Goal: Use online tool/utility: Utilize a website feature to perform a specific function

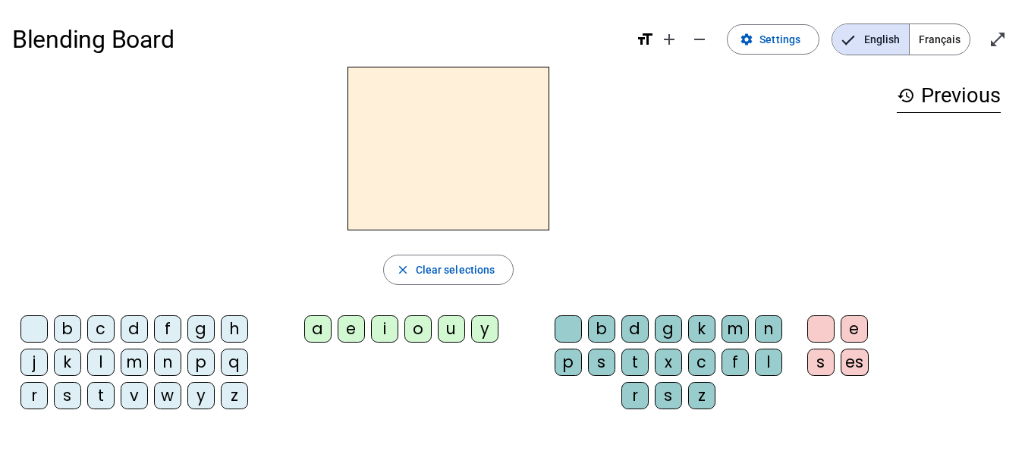
click at [319, 328] on div "a" at bounding box center [317, 329] width 27 height 27
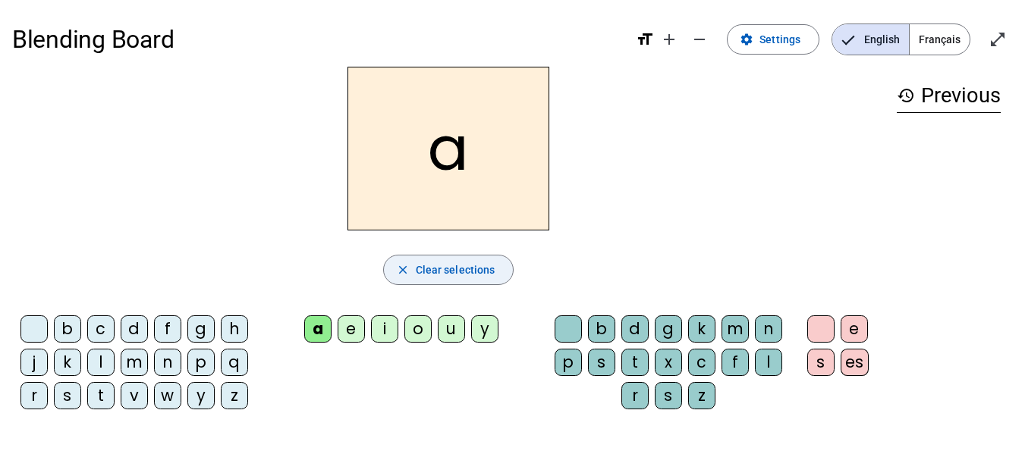
click at [449, 269] on span "Clear selections" at bounding box center [456, 270] width 80 height 18
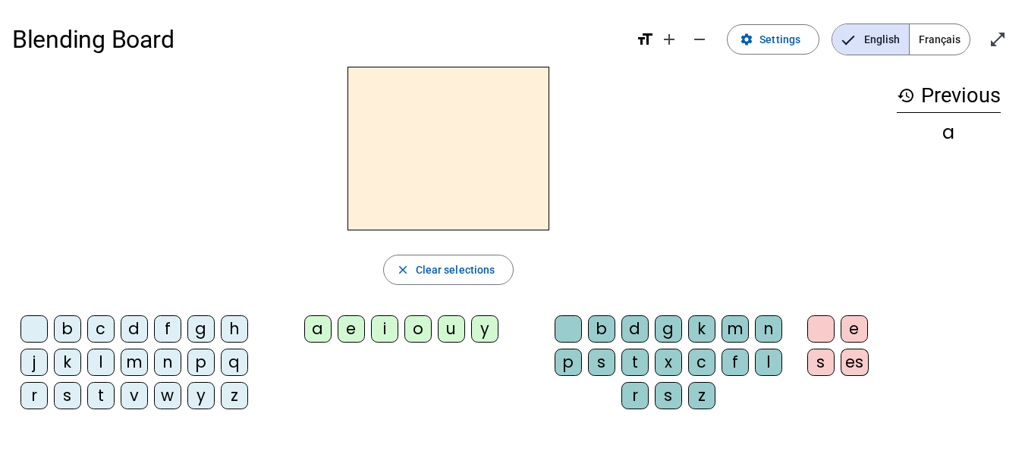
click at [63, 328] on div "b" at bounding box center [67, 329] width 27 height 27
click at [324, 332] on div "a" at bounding box center [317, 329] width 27 height 27
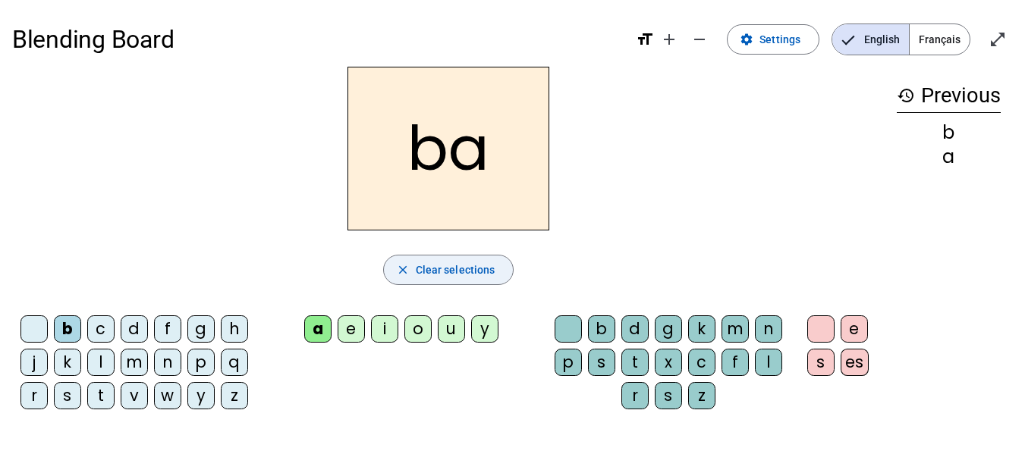
click at [426, 261] on span "Clear selections" at bounding box center [456, 270] width 80 height 18
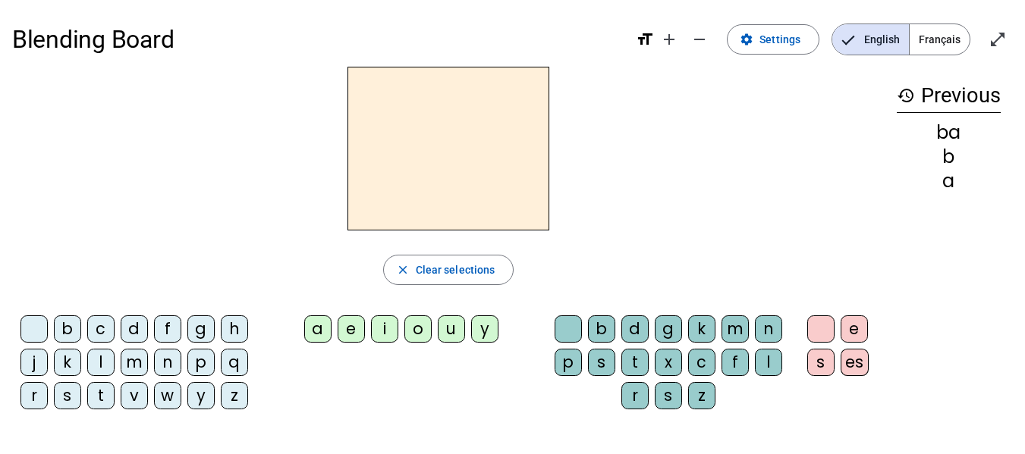
click at [105, 323] on div "c" at bounding box center [100, 329] width 27 height 27
click at [310, 332] on div "a" at bounding box center [317, 329] width 27 height 27
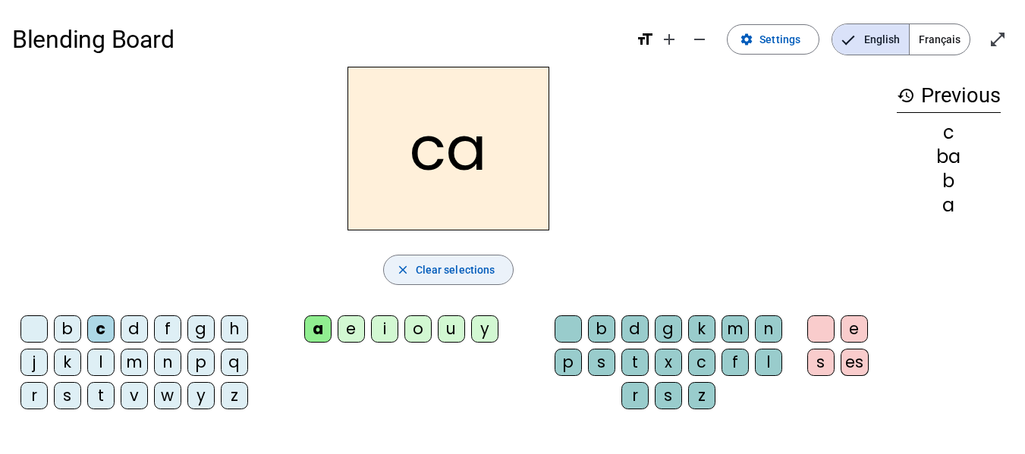
click at [460, 267] on span "Clear selections" at bounding box center [456, 270] width 80 height 18
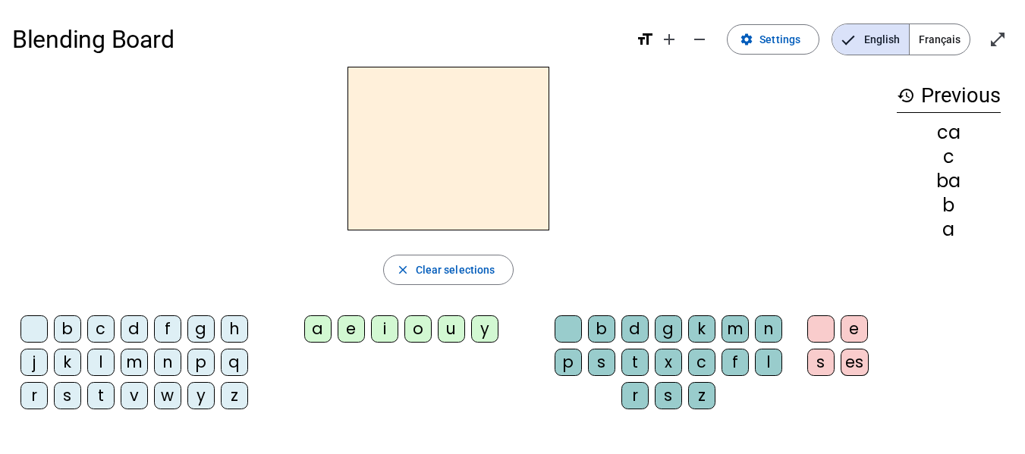
click at [130, 325] on div "d" at bounding box center [134, 329] width 27 height 27
click at [313, 330] on div "a" at bounding box center [317, 329] width 27 height 27
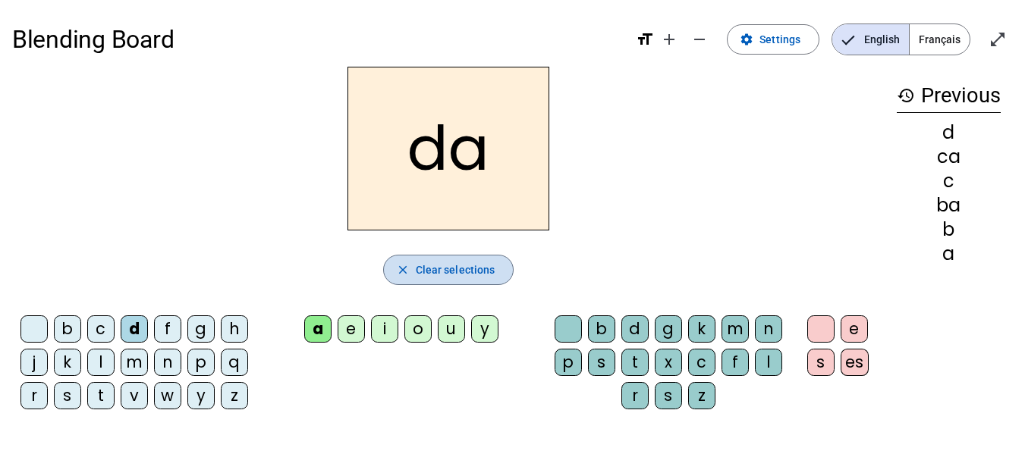
click at [431, 276] on span "Clear selections" at bounding box center [456, 270] width 80 height 18
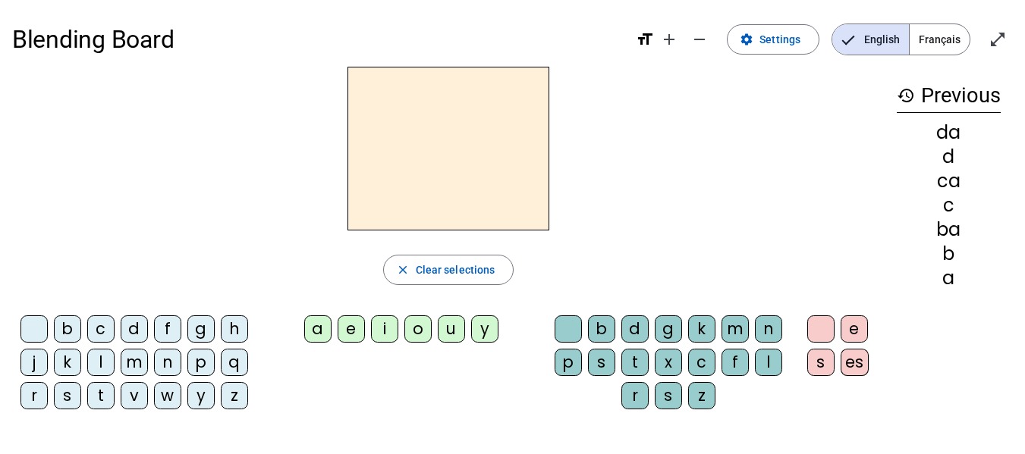
click at [165, 330] on div "f" at bounding box center [167, 329] width 27 height 27
click at [317, 335] on div "a" at bounding box center [317, 329] width 27 height 27
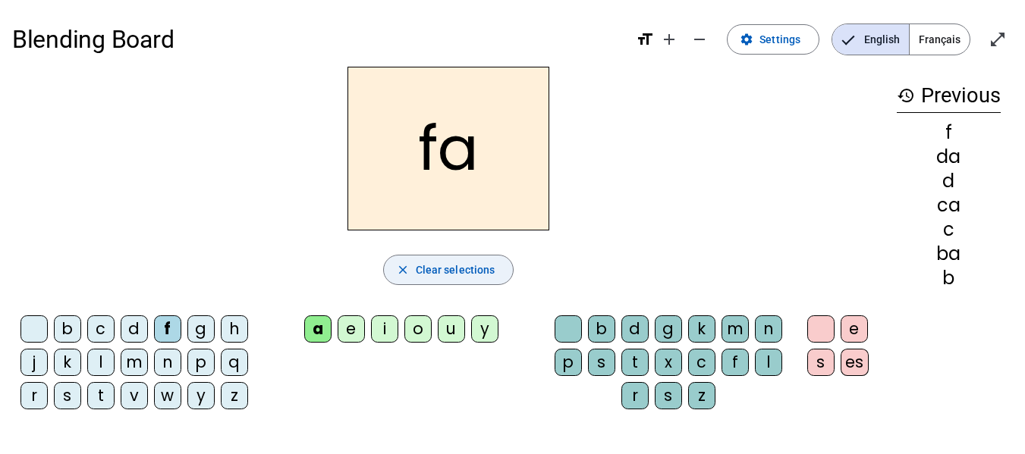
click at [420, 275] on span "Clear selections" at bounding box center [456, 270] width 80 height 18
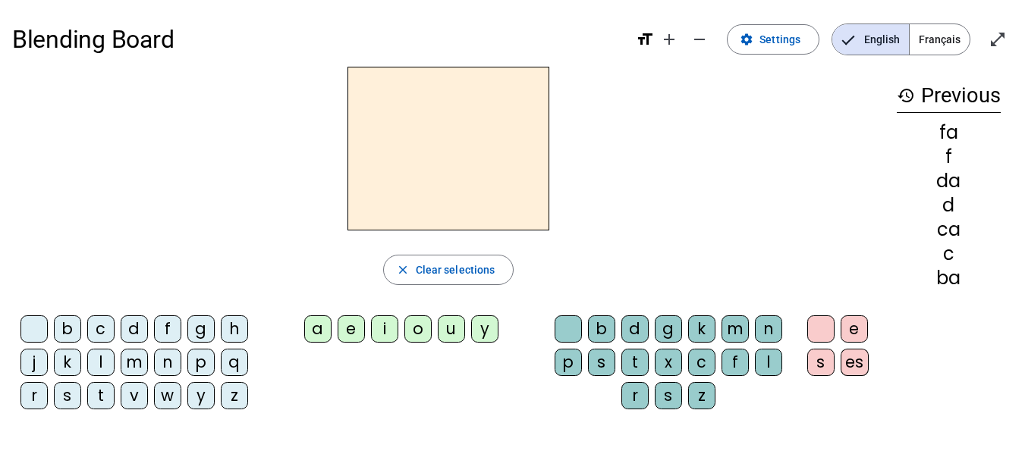
click at [203, 325] on div "g" at bounding box center [200, 329] width 27 height 27
click at [330, 321] on letter-bubble "a" at bounding box center [320, 332] width 33 height 33
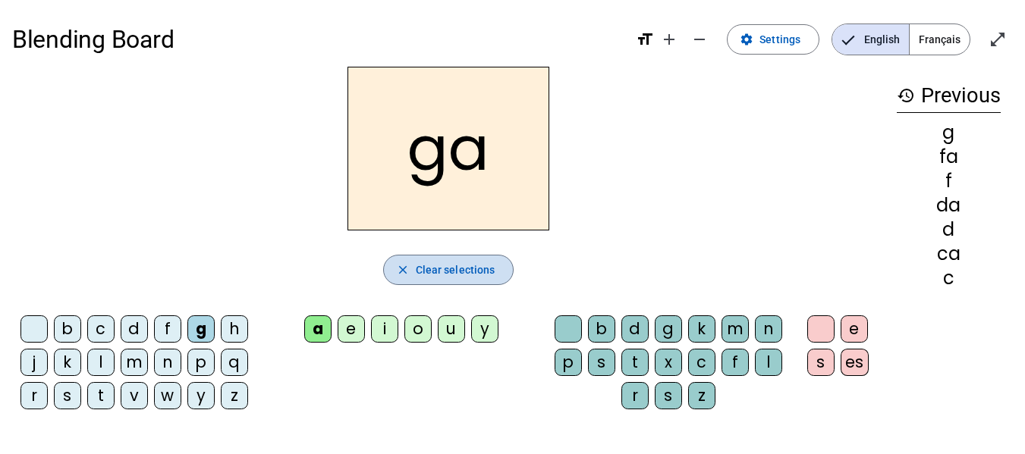
click at [451, 271] on span "Clear selections" at bounding box center [456, 270] width 80 height 18
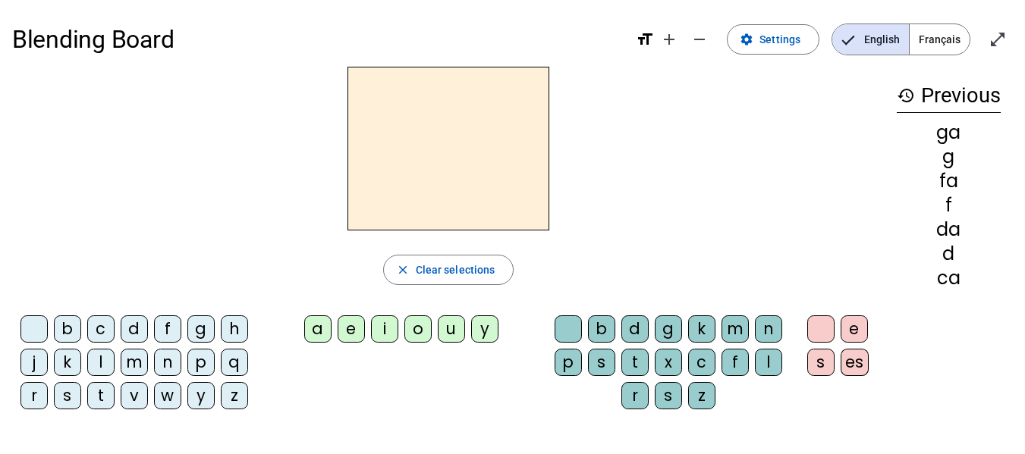
click at [230, 336] on div "h" at bounding box center [234, 329] width 27 height 27
click at [310, 338] on div "a" at bounding box center [317, 329] width 27 height 27
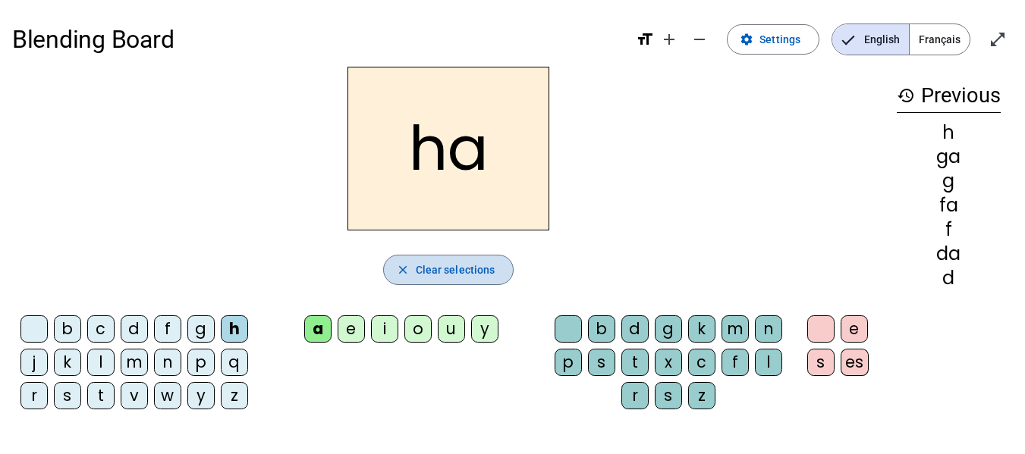
click at [442, 264] on span "Clear selections" at bounding box center [456, 270] width 80 height 18
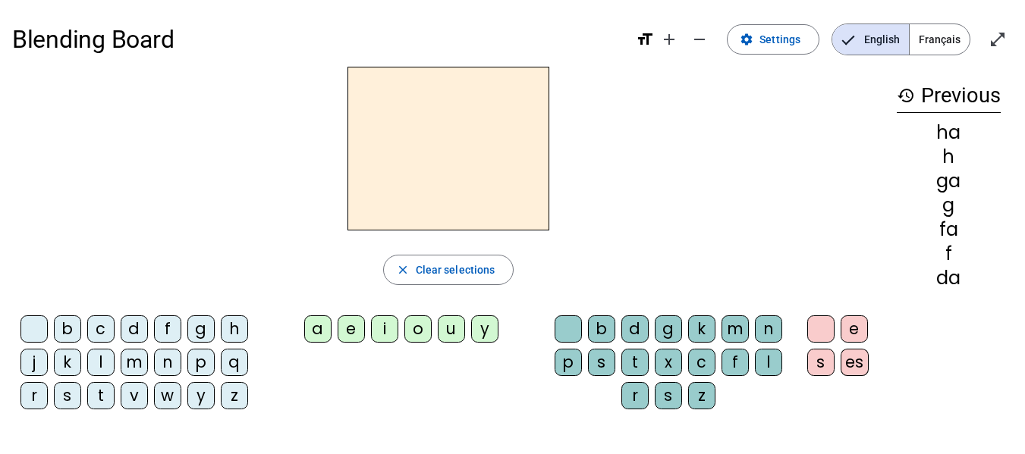
click at [24, 370] on div "j" at bounding box center [33, 362] width 27 height 27
click at [325, 324] on div "a" at bounding box center [317, 329] width 27 height 27
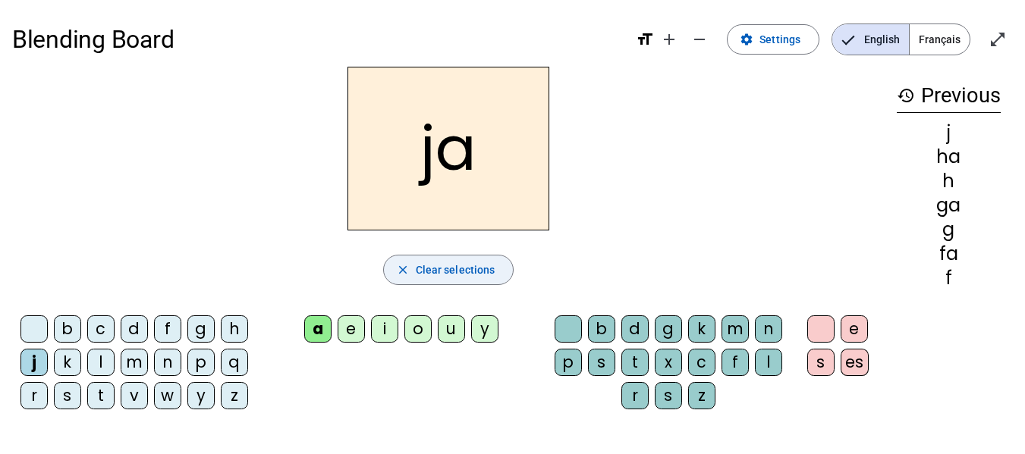
click at [438, 272] on span "Clear selections" at bounding box center [456, 270] width 80 height 18
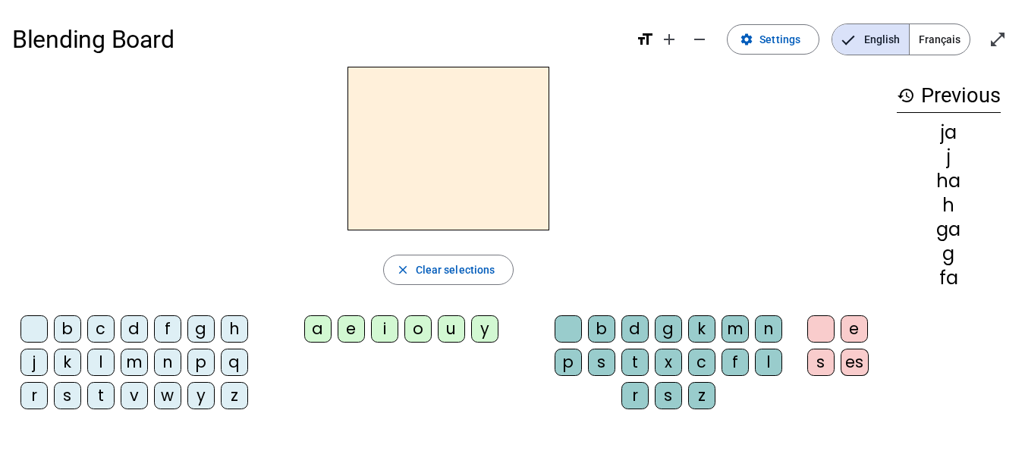
click at [61, 363] on div "k" at bounding box center [67, 362] width 27 height 27
click at [326, 334] on div "a" at bounding box center [317, 329] width 27 height 27
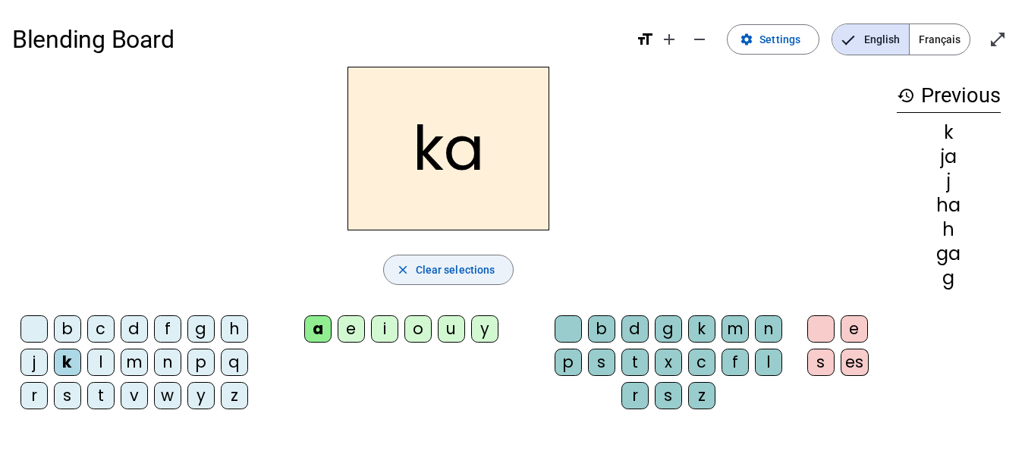
click at [462, 277] on span "Clear selections" at bounding box center [456, 270] width 80 height 18
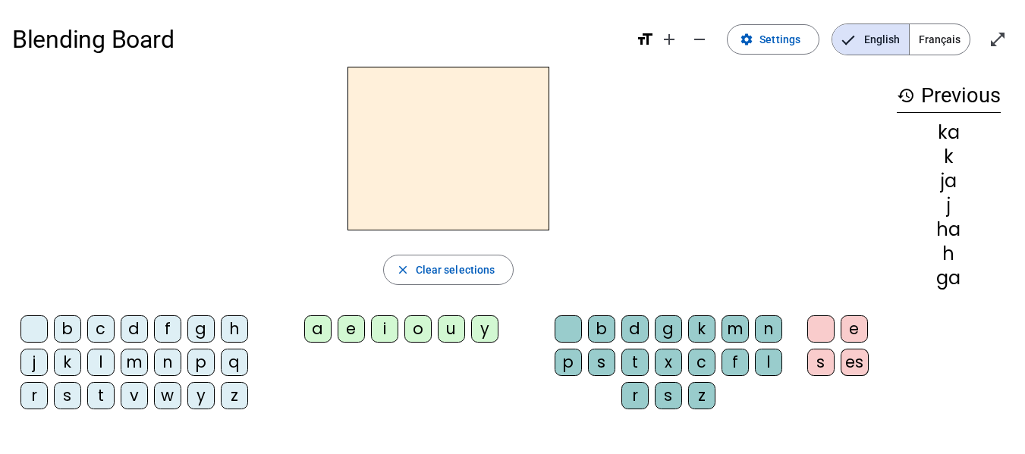
click at [98, 361] on div "l" at bounding box center [100, 362] width 27 height 27
click at [316, 330] on div "a" at bounding box center [317, 329] width 27 height 27
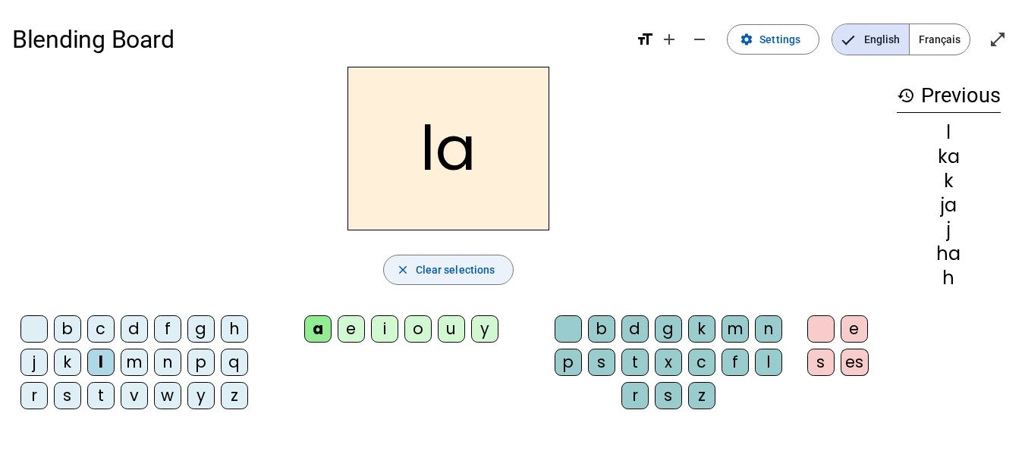
click at [451, 266] on span "Clear selections" at bounding box center [456, 270] width 80 height 18
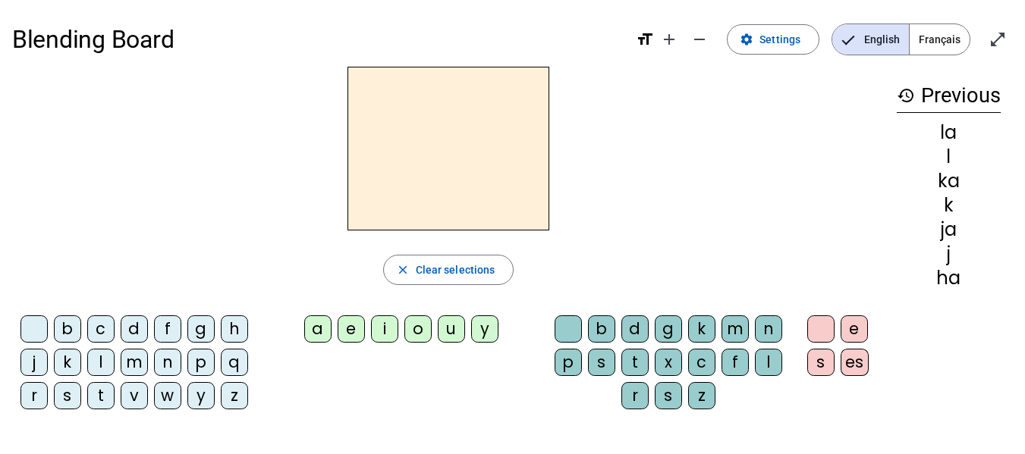
click at [127, 366] on div "m" at bounding box center [134, 362] width 27 height 27
click at [320, 329] on div "a" at bounding box center [317, 329] width 27 height 27
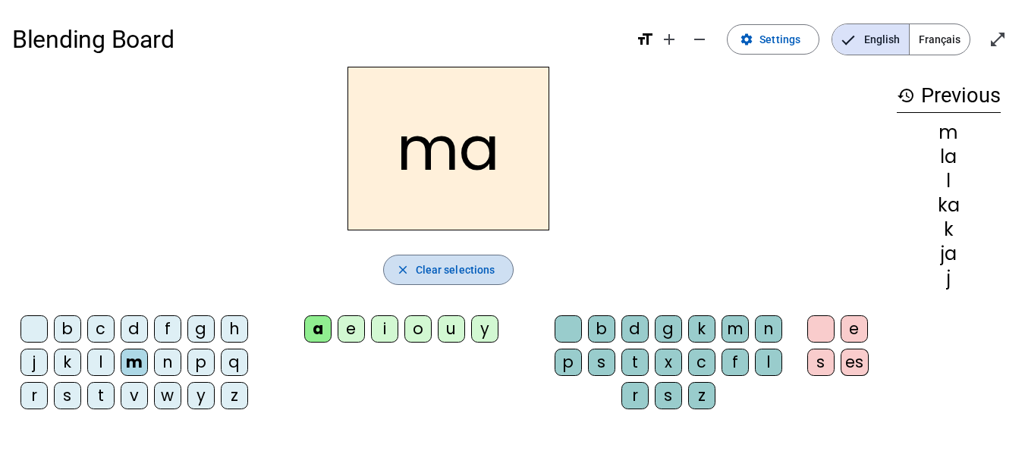
click at [421, 280] on span "button" at bounding box center [449, 270] width 130 height 36
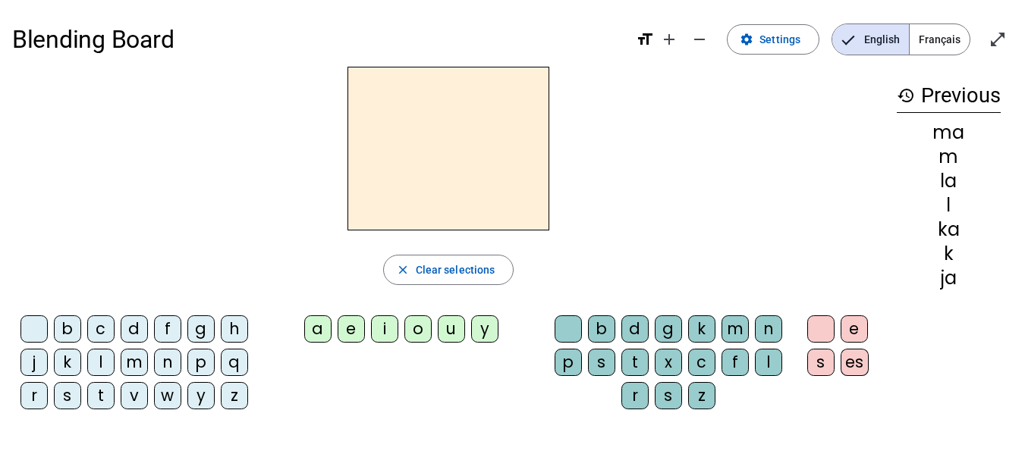
click at [168, 369] on div "n" at bounding box center [167, 362] width 27 height 27
click at [320, 332] on div "a" at bounding box center [317, 329] width 27 height 27
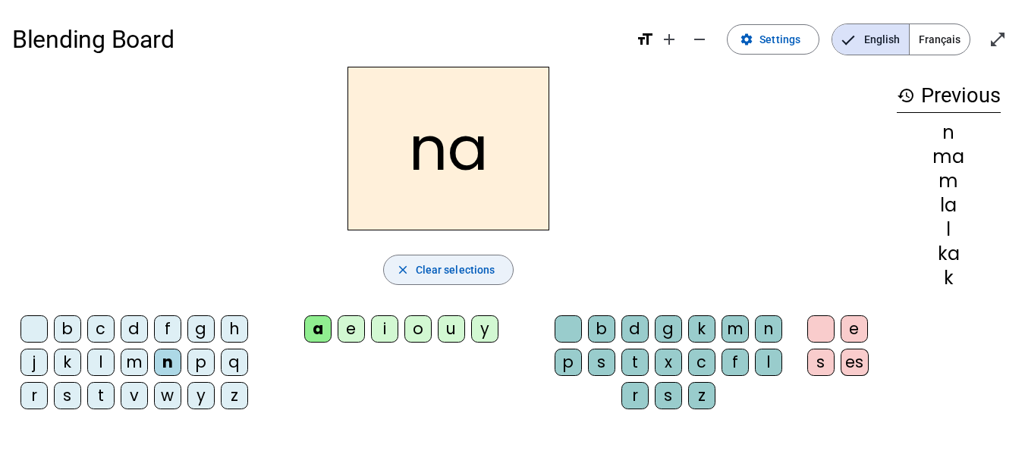
click at [451, 259] on span "button" at bounding box center [449, 270] width 130 height 36
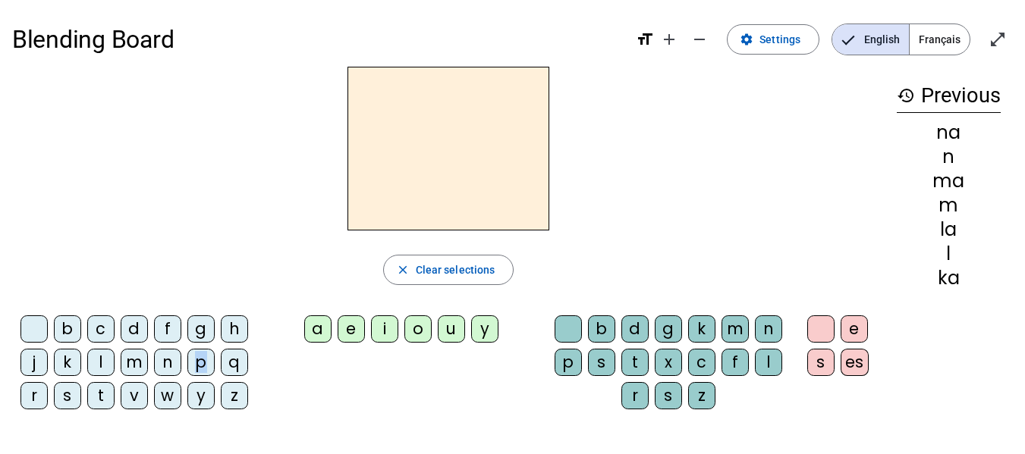
click at [203, 360] on div "p" at bounding box center [200, 362] width 27 height 27
click at [307, 325] on div "a" at bounding box center [317, 329] width 27 height 27
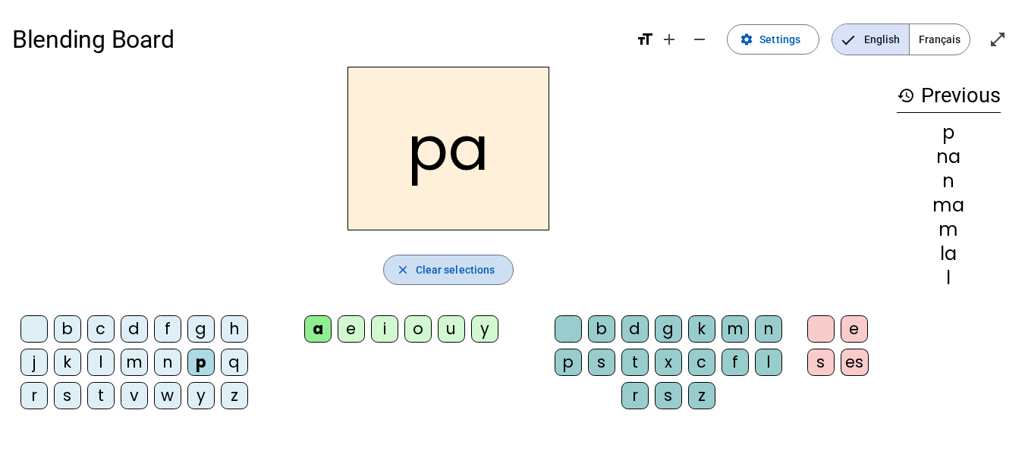
click at [407, 266] on mat-icon "close" at bounding box center [403, 270] width 14 height 14
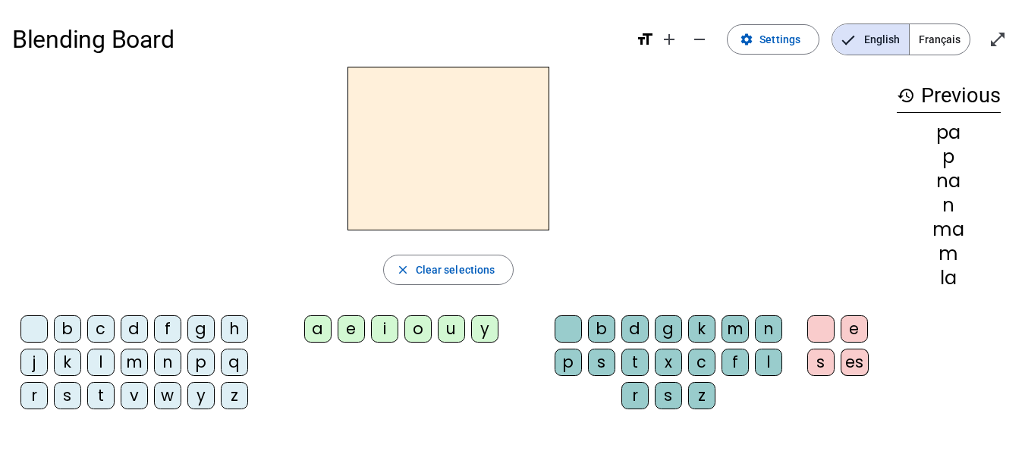
click at [252, 360] on letter-bubble "q" at bounding box center [237, 365] width 33 height 33
click at [309, 333] on div "a" at bounding box center [317, 329] width 27 height 27
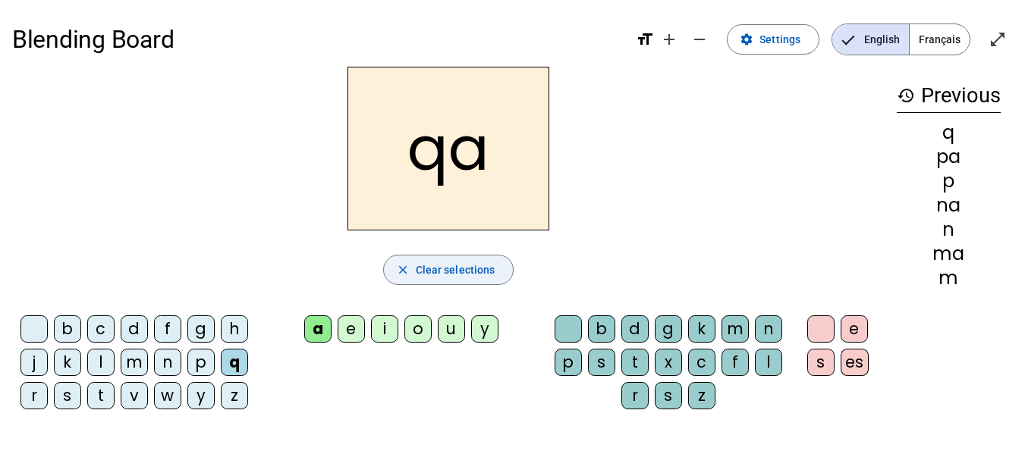
click at [440, 273] on span "Clear selections" at bounding box center [456, 270] width 80 height 18
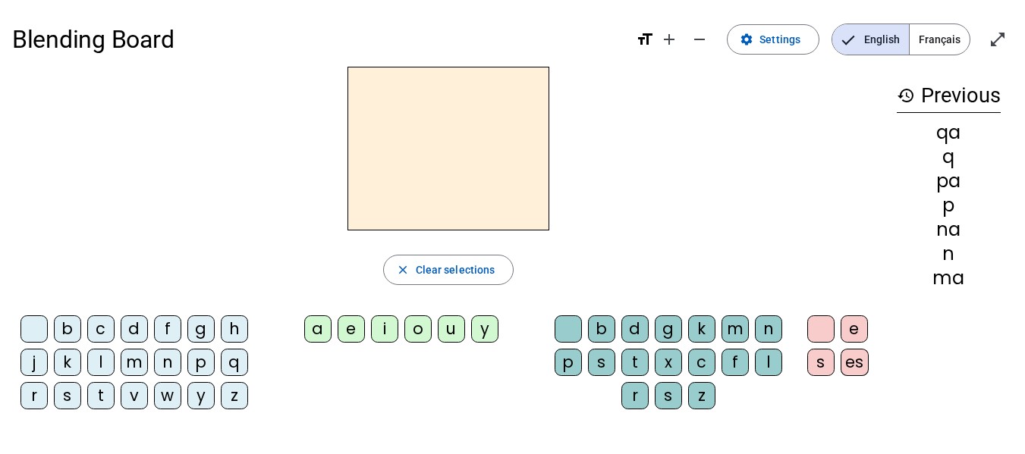
click at [36, 397] on div "r" at bounding box center [33, 395] width 27 height 27
click at [317, 325] on div "a" at bounding box center [317, 329] width 27 height 27
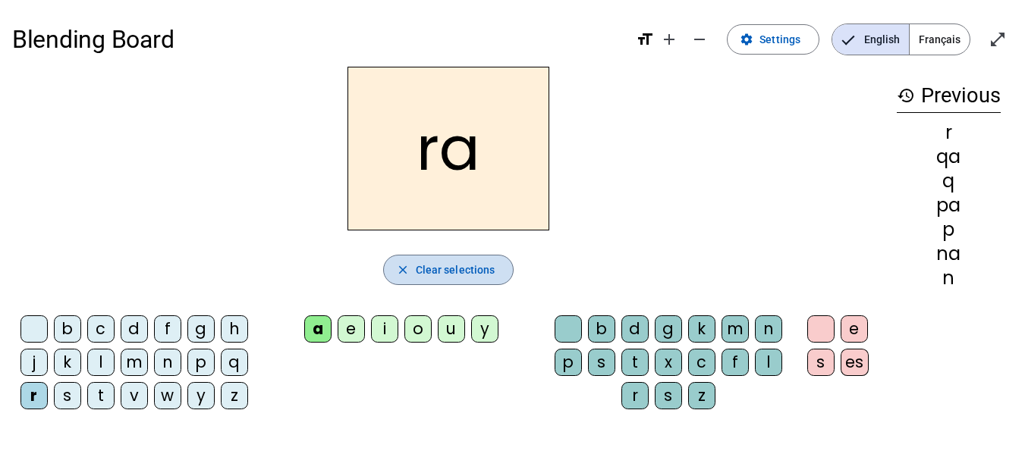
click at [481, 269] on span "Clear selections" at bounding box center [456, 270] width 80 height 18
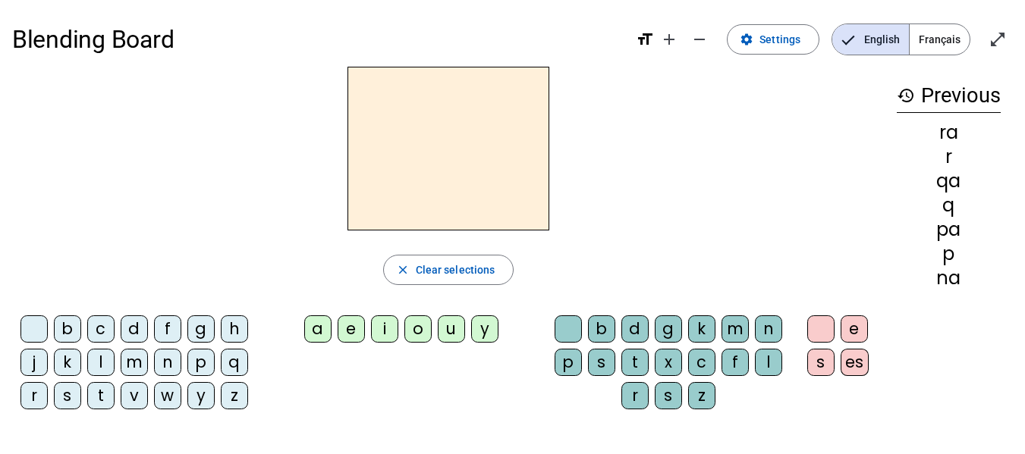
click at [67, 400] on div "s" at bounding box center [67, 395] width 27 height 27
click at [309, 328] on div "a" at bounding box center [317, 329] width 27 height 27
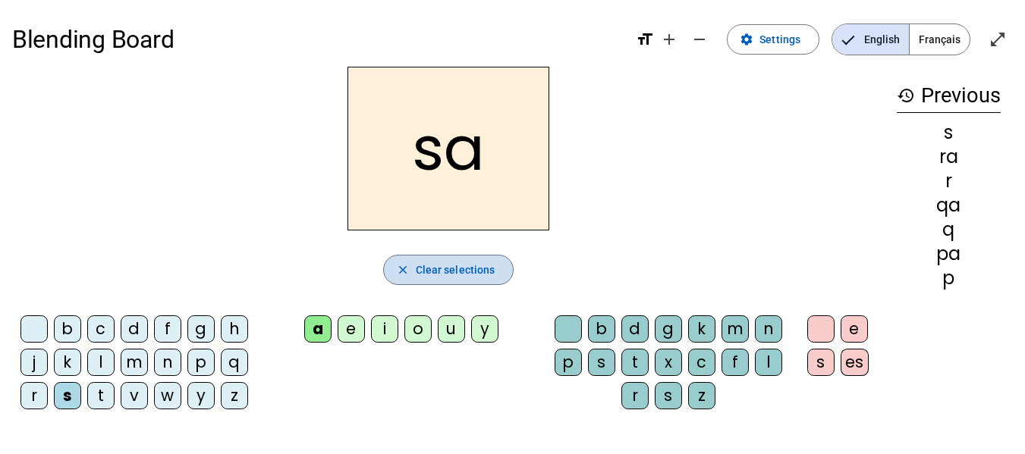
click at [468, 272] on span "Clear selections" at bounding box center [456, 270] width 80 height 18
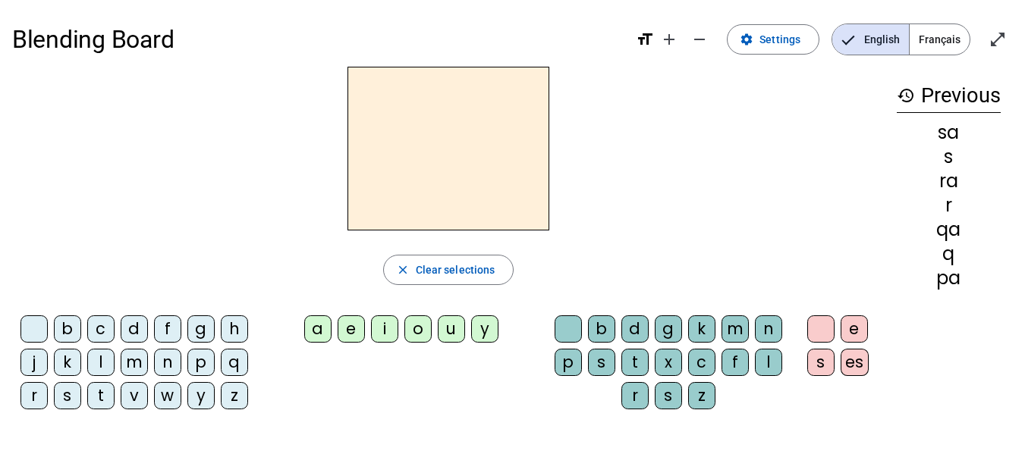
click at [101, 407] on div "t" at bounding box center [100, 395] width 27 height 27
click at [315, 328] on div "a" at bounding box center [317, 329] width 27 height 27
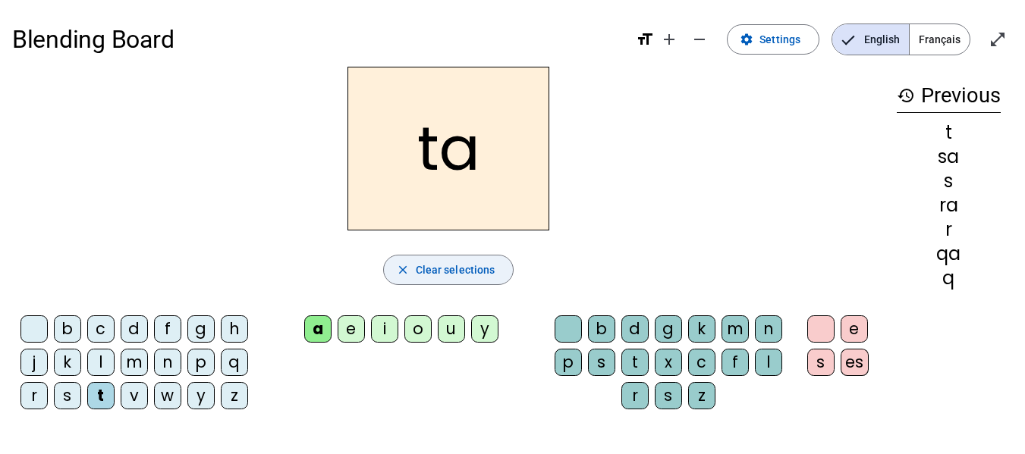
click at [444, 279] on span "button" at bounding box center [449, 270] width 130 height 36
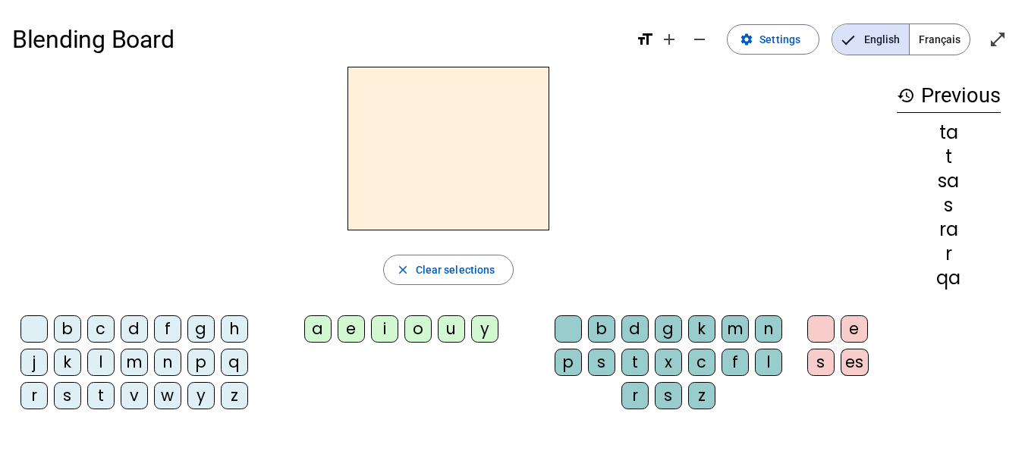
click at [141, 394] on div "v" at bounding box center [134, 395] width 27 height 27
click at [318, 320] on div "a" at bounding box center [317, 329] width 27 height 27
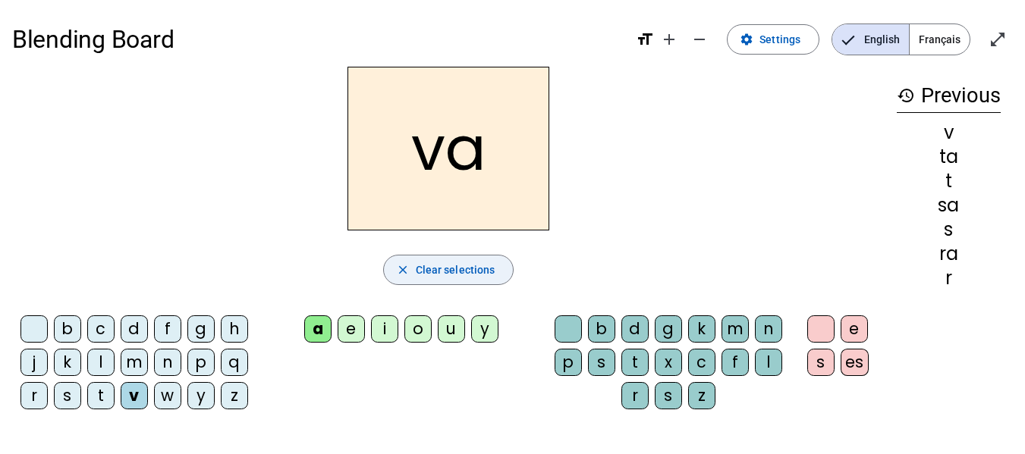
click at [484, 257] on span "button" at bounding box center [449, 270] width 130 height 36
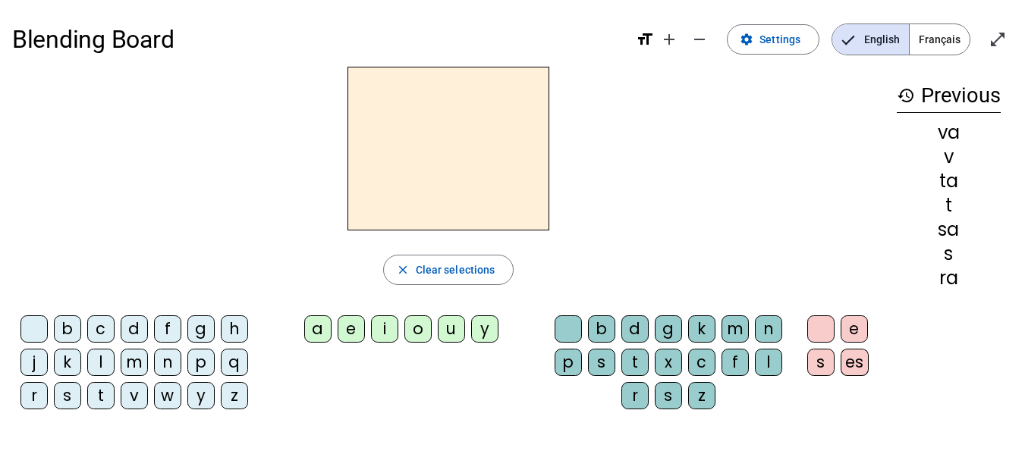
click at [178, 397] on div "w" at bounding box center [167, 395] width 27 height 27
click at [316, 330] on div "a" at bounding box center [317, 329] width 27 height 27
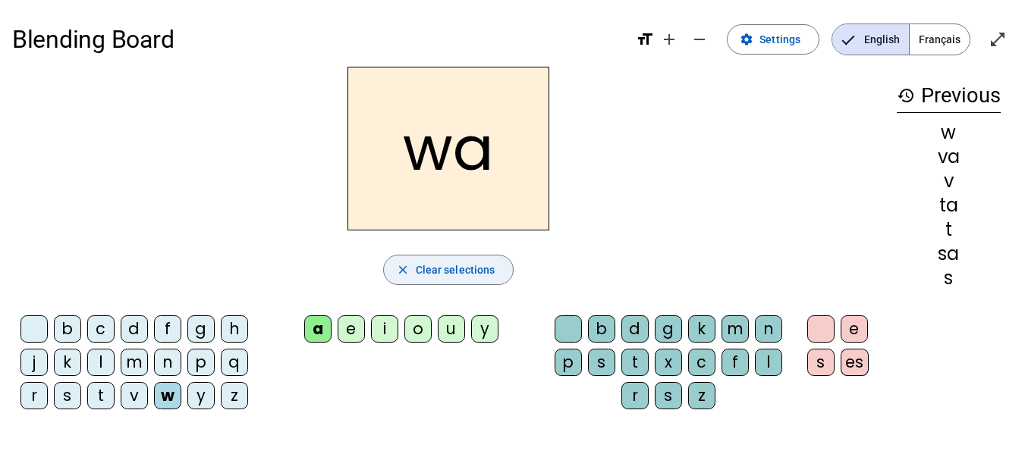
click at [422, 264] on span "Clear selections" at bounding box center [456, 270] width 80 height 18
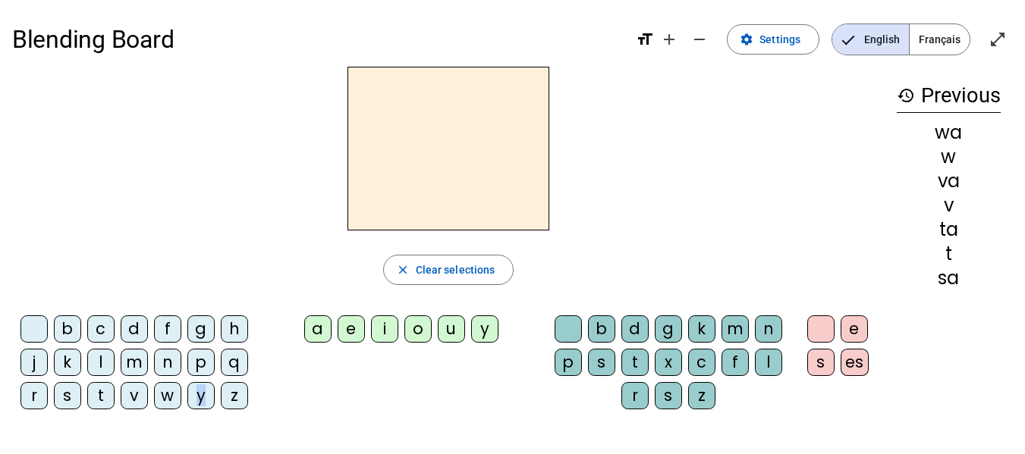
click at [204, 397] on div "y" at bounding box center [200, 395] width 27 height 27
click at [314, 327] on div "a" at bounding box center [317, 329] width 27 height 27
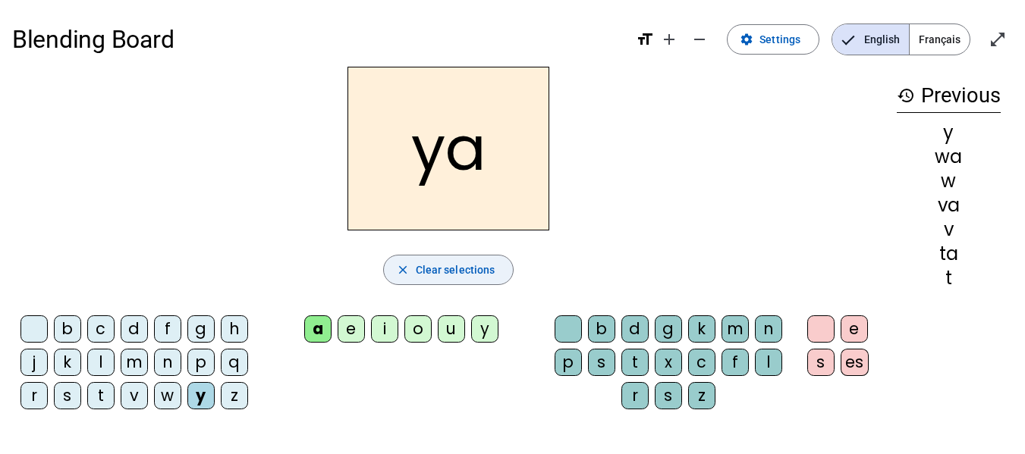
click at [500, 266] on span "button" at bounding box center [449, 270] width 130 height 36
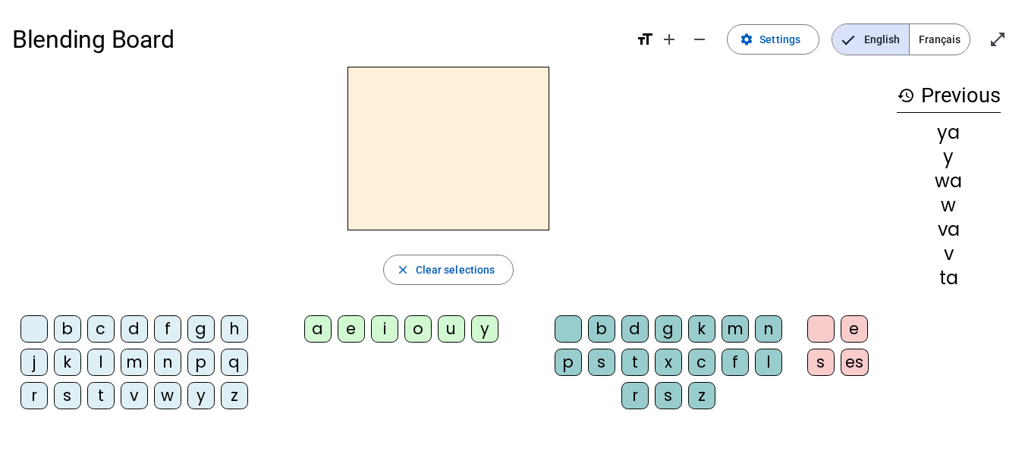
click at [228, 397] on div "z" at bounding box center [234, 395] width 27 height 27
click at [318, 321] on div "a" at bounding box center [317, 329] width 27 height 27
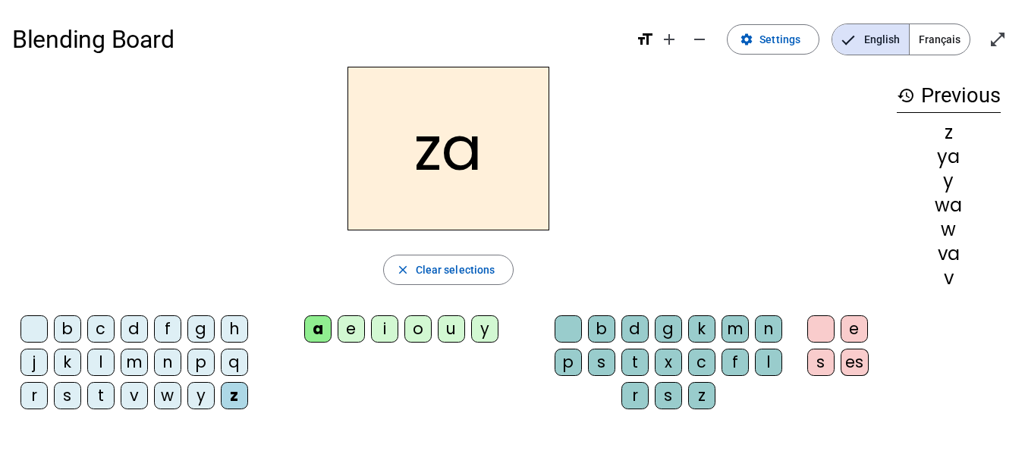
click at [320, 321] on div "a" at bounding box center [317, 329] width 27 height 27
